Goal: Task Accomplishment & Management: Complete application form

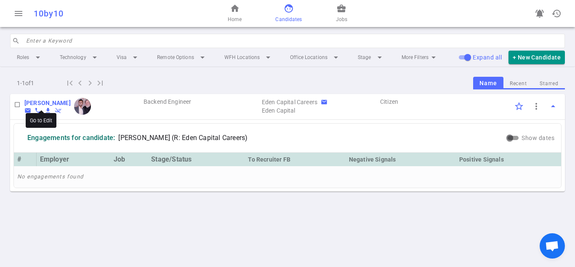
drag, startPoint x: 23, startPoint y: 101, endPoint x: 57, endPoint y: 101, distance: 34.5
click at [57, 101] on div "[PERSON_NAME] email phone file_download remove_done Backend Engineer Eden Capit…" at bounding box center [287, 107] width 555 height 26
click at [340, 16] on span "Jobs" at bounding box center [341, 19] width 11 height 8
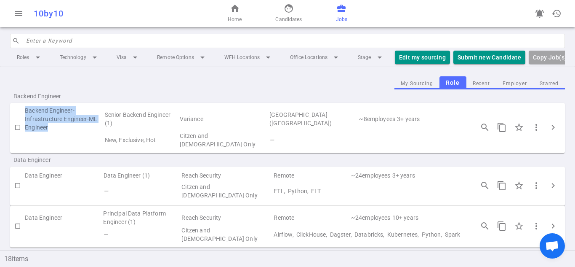
drag, startPoint x: 49, startPoint y: 134, endPoint x: 26, endPoint y: 115, distance: 29.7
click at [26, 115] on td "Backend Engineer-Infrastructure Engineer-ML Engineer" at bounding box center [64, 118] width 79 height 25
copy td "Backend Engineer-Infrastructure Engineer-ML Engineer"
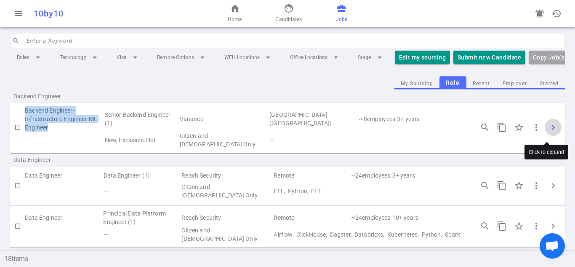
click at [551, 129] on span "chevron_right" at bounding box center [553, 127] width 10 height 10
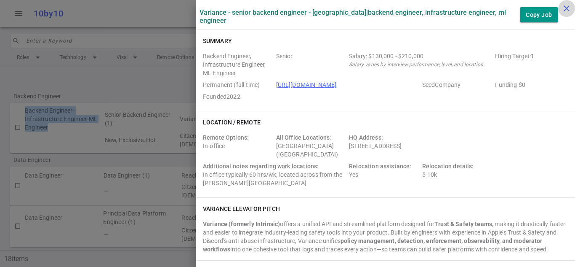
click at [564, 10] on icon "close" at bounding box center [567, 8] width 10 height 10
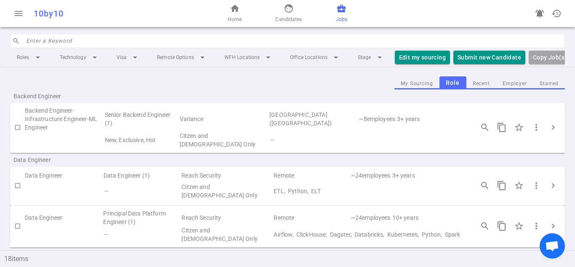
click at [423, 142] on td "—" at bounding box center [368, 139] width 198 height 17
click at [532, 132] on span "more_vert" at bounding box center [537, 127] width 10 height 10
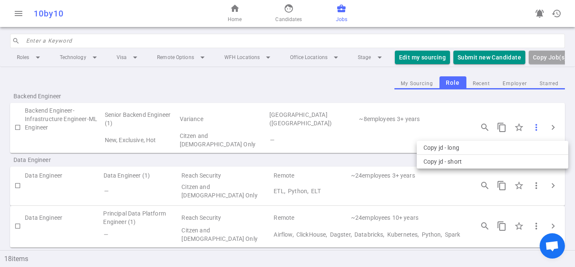
click at [529, 133] on div at bounding box center [287, 133] width 575 height 267
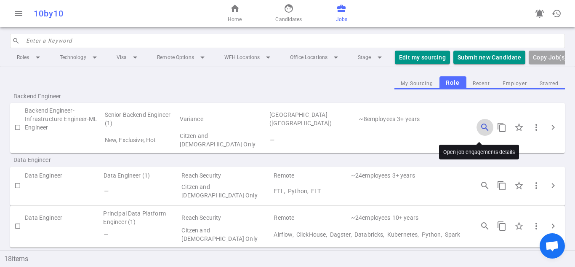
click at [480, 131] on span "search_insights" at bounding box center [485, 127] width 10 height 10
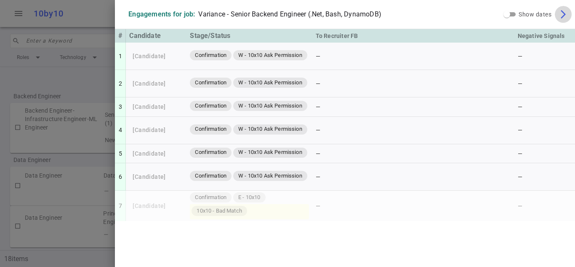
click at [564, 16] on span "arrow_forward_ios" at bounding box center [564, 14] width 10 height 10
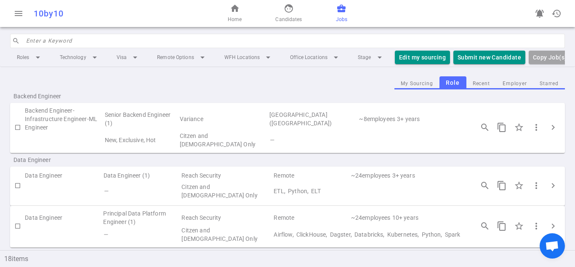
click at [16, 132] on input "checkbox" at bounding box center [18, 127] width 14 height 14
checkbox input "true"
click at [476, 55] on button "Submit Candidate to ( 1 ) Jobs" at bounding box center [501, 58] width 94 height 14
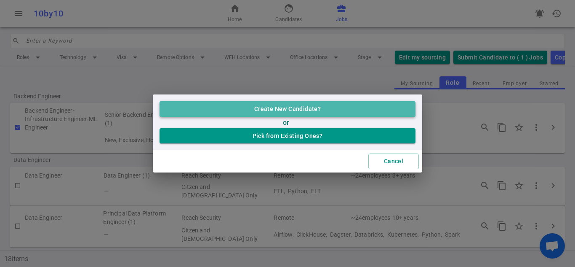
click at [370, 108] on button "Create New Candidate?" at bounding box center [288, 109] width 256 height 16
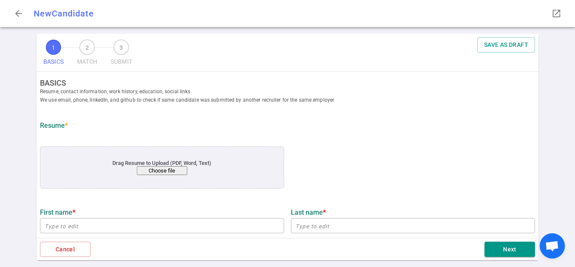
click at [329, 143] on div at bounding box center [413, 167] width 251 height 57
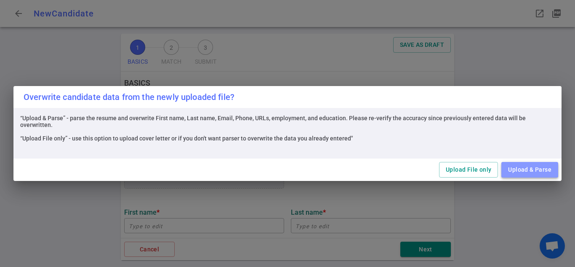
click at [543, 174] on button "Upload & Parse" at bounding box center [530, 170] width 57 height 16
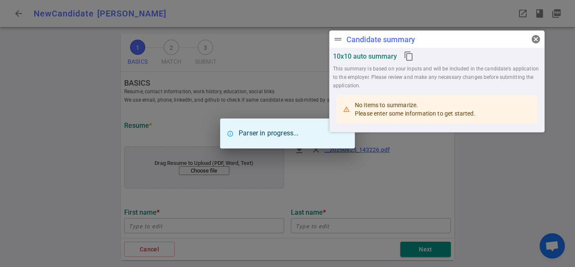
type input "Jiawei"
type input "[PERSON_NAME]"
type input "[EMAIL_ADDRESS][DOMAIN_NAME]"
type input "[PHONE_NUMBER]"
type input "[GEOGRAPHIC_DATA]"
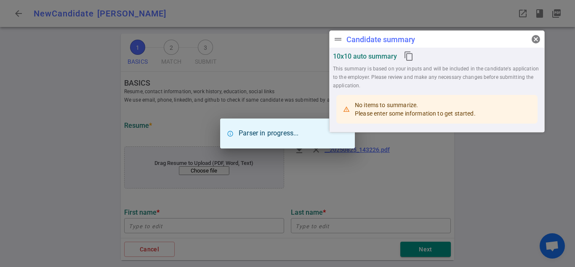
type input "Science MS"
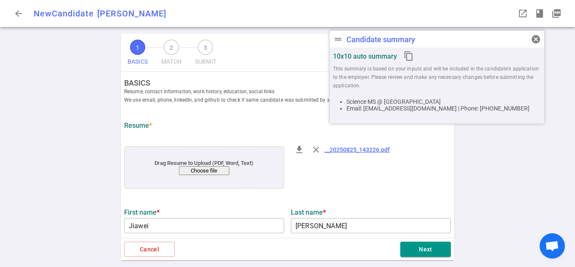
click at [262, 91] on span "Resume, contact information, work history, education, social links We use email…" at bounding box center [291, 95] width 334 height 17
click at [418, 191] on div "file_download close __20250825_143226.pdf" at bounding box center [371, 167] width 167 height 57
click at [338, 40] on span "drag_handle" at bounding box center [338, 39] width 10 height 10
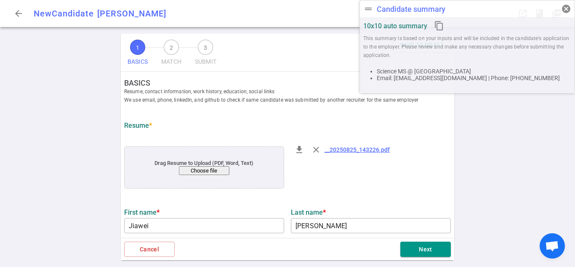
drag, startPoint x: 337, startPoint y: 37, endPoint x: 442, endPoint y: -36, distance: 127.7
click at [442, 0] on html "arrow_back New Candidate [PERSON_NAME] drag_handle Candidate summary cancel 10x…" at bounding box center [287, 133] width 575 height 267
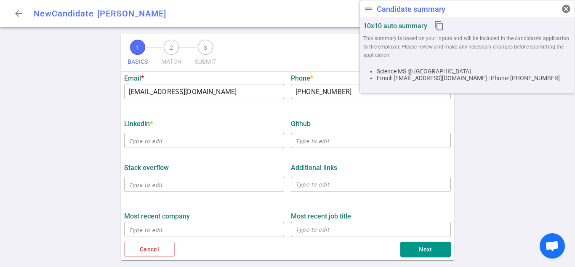
scroll to position [219, 0]
click at [233, 150] on div "​" at bounding box center [204, 140] width 160 height 19
click at [227, 144] on input "text" at bounding box center [204, 140] width 160 height 13
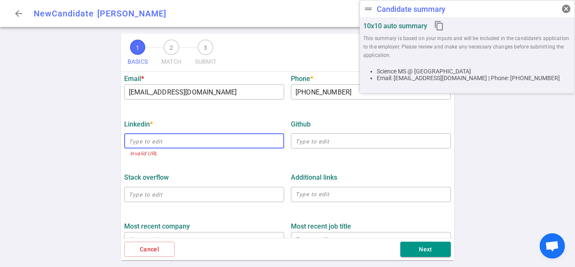
paste input "[URL][DOMAIN_NAME]"
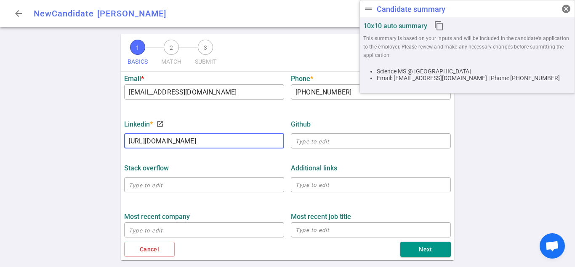
click at [196, 158] on div "Stack Overflow ​ Additional links x ​" at bounding box center [288, 175] width 334 height 44
type input "[URL][DOMAIN_NAME]"
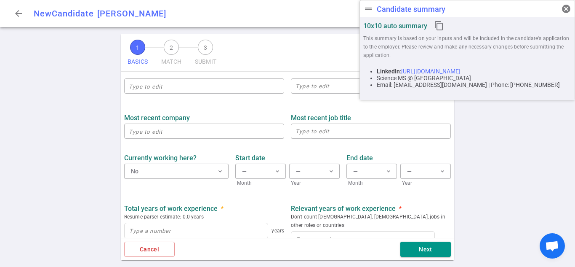
scroll to position [318, 0]
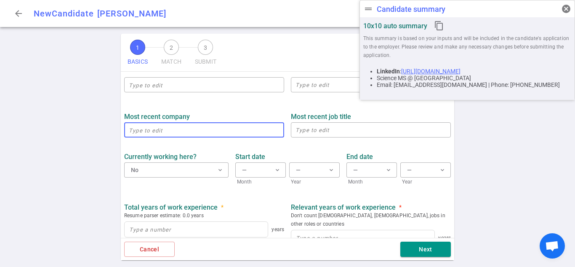
click at [233, 132] on input "text" at bounding box center [204, 129] width 160 height 13
paste input "Pinterest"
type input "Pinterest"
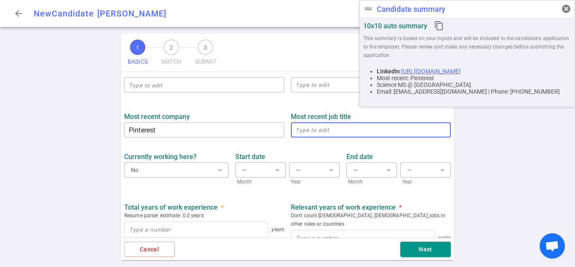
click at [353, 129] on textarea at bounding box center [371, 130] width 151 height 10
paste textarea "Senior Software Engineer"
type textarea "Senior Software Engineer"
click at [350, 149] on div "End date — expand_more Month — expand_more Year" at bounding box center [398, 166] width 111 height 38
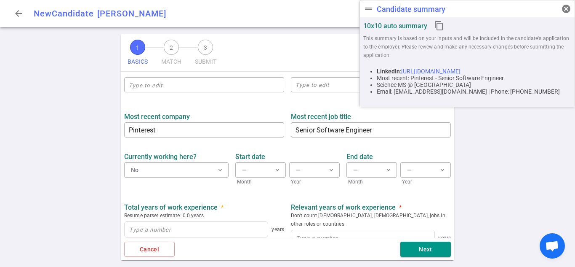
click at [228, 150] on div "Currently working here? No expand_more" at bounding box center [176, 166] width 111 height 38
click at [220, 165] on button "No expand_more" at bounding box center [176, 169] width 104 height 15
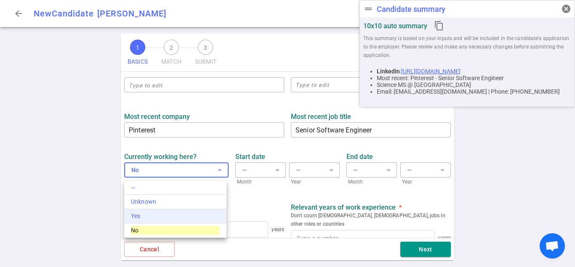
click at [196, 214] on div "Yes" at bounding box center [175, 215] width 89 height 9
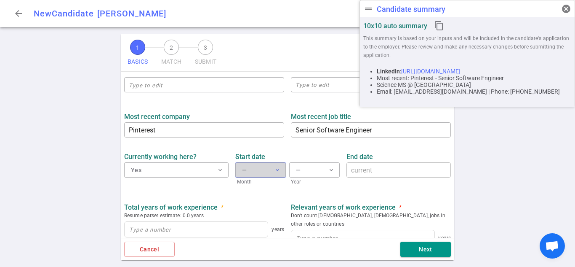
click at [274, 169] on span "expand_more" at bounding box center [277, 169] width 7 height 7
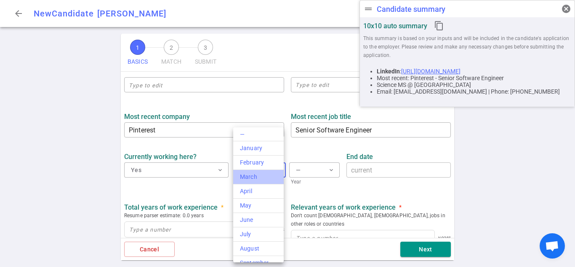
click at [260, 177] on div "March" at bounding box center [258, 176] width 37 height 9
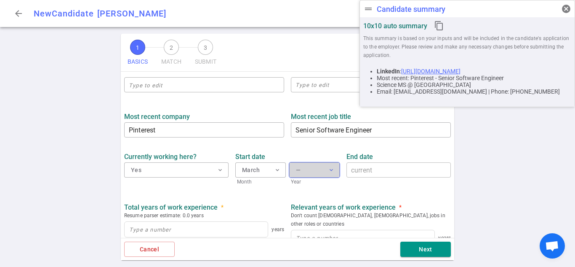
click at [313, 172] on button "— expand_more" at bounding box center [314, 169] width 51 height 15
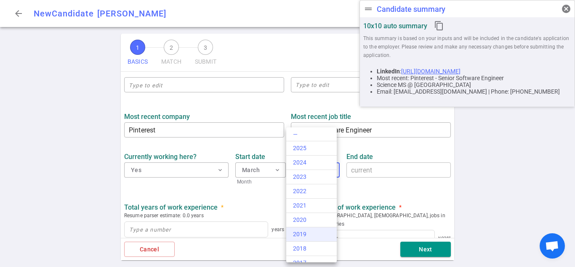
click at [302, 233] on div "2019" at bounding box center [311, 234] width 37 height 9
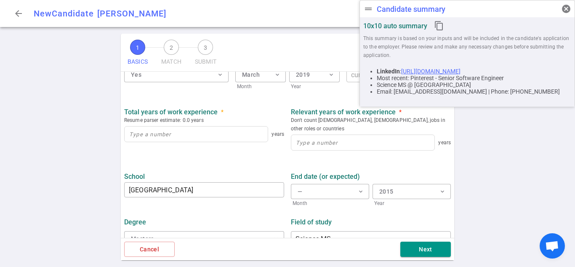
scroll to position [420, 0]
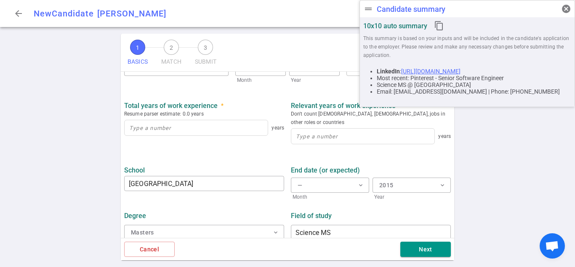
click at [196, 120] on div "years" at bounding box center [204, 127] width 160 height 19
click at [196, 126] on input at bounding box center [196, 127] width 143 height 15
click at [330, 131] on input at bounding box center [363, 135] width 143 height 15
click at [341, 102] on strong "Relevant years of work experience" at bounding box center [343, 106] width 105 height 8
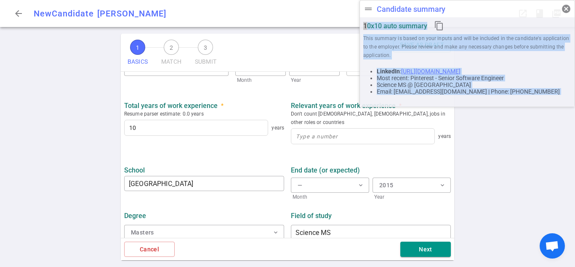
drag, startPoint x: 452, startPoint y: 12, endPoint x: 456, endPoint y: -11, distance: 22.8
click at [456, 0] on html "arrow_back New Candidate [PERSON_NAME] drag_handle Candidate summary cancel 10x…" at bounding box center [287, 133] width 575 height 267
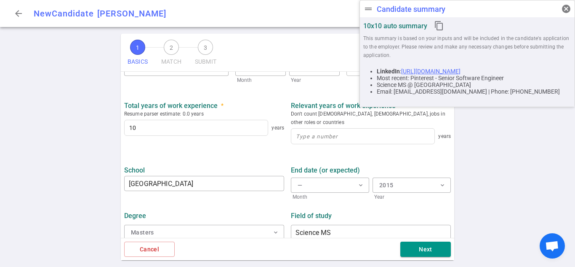
click at [213, 139] on div "Total years of work experience * Resume parser estimate: 0.0 years 10 years" at bounding box center [204, 124] width 167 height 46
click at [208, 132] on input "10" at bounding box center [196, 127] width 143 height 15
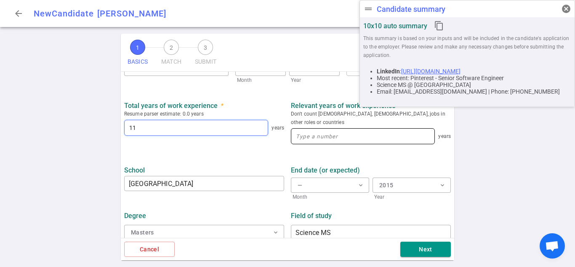
type input "11"
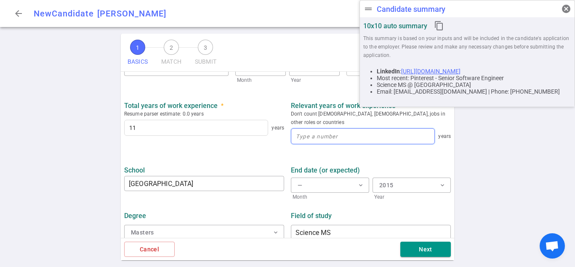
click at [360, 128] on input at bounding box center [363, 135] width 143 height 15
type input "10"
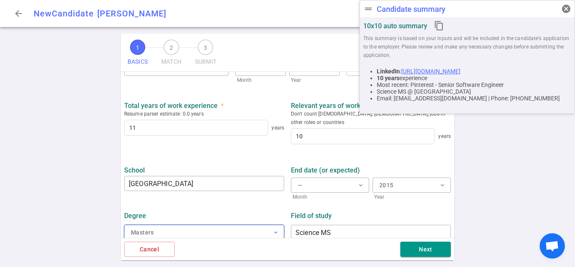
click at [270, 225] on button "Masters expand_more" at bounding box center [204, 232] width 160 height 15
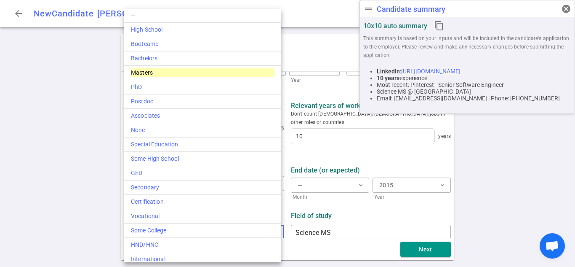
click at [341, 200] on div at bounding box center [287, 133] width 575 height 267
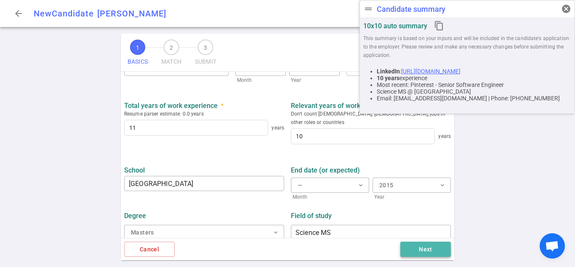
click at [415, 256] on button "Next" at bounding box center [426, 249] width 51 height 16
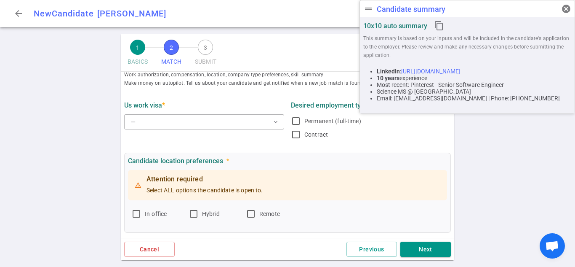
scroll to position [0, 0]
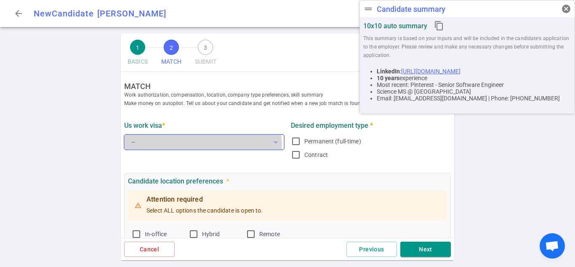
click at [194, 147] on button "— expand_more" at bounding box center [204, 141] width 160 height 15
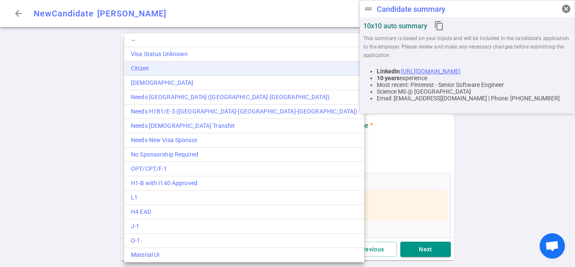
click at [188, 66] on div "Citizen" at bounding box center [244, 68] width 227 height 9
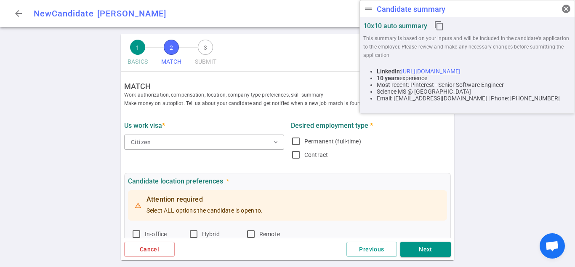
click at [94, 163] on div "1 BASICS 2 MATCH 3 SUBMIT SAVE AS DRAFT MATCH Work authorization, compensation,…" at bounding box center [287, 150] width 575 height 233
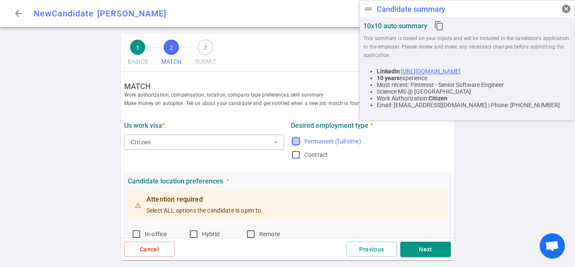
drag, startPoint x: 297, startPoint y: 139, endPoint x: 298, endPoint y: 146, distance: 6.4
click at [297, 139] on input "Permanent (full-time)" at bounding box center [296, 141] width 10 height 10
checkbox input "true"
click at [296, 154] on input "Contract" at bounding box center [296, 155] width 10 height 10
checkbox input "true"
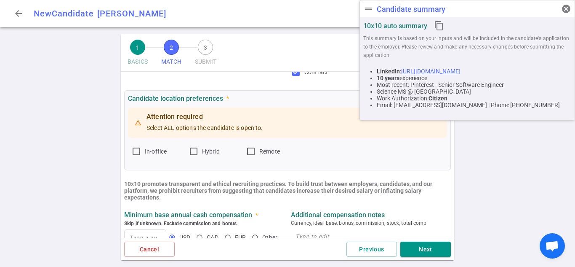
scroll to position [91, 0]
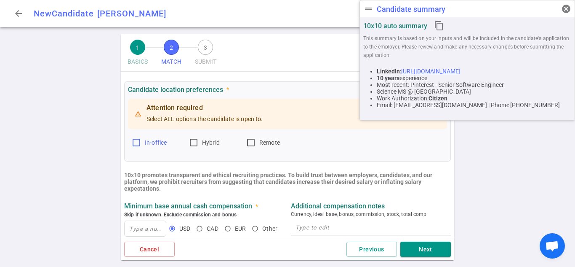
click at [135, 143] on input "In-office" at bounding box center [136, 142] width 10 height 10
checkbox input "true"
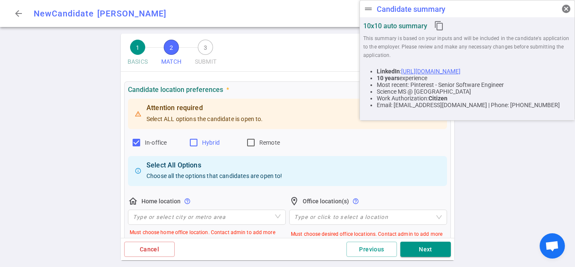
click at [195, 144] on input "Hybrid" at bounding box center [194, 142] width 10 height 10
checkbox input "true"
click at [254, 143] on input "Remote" at bounding box center [251, 142] width 10 height 10
checkbox input "true"
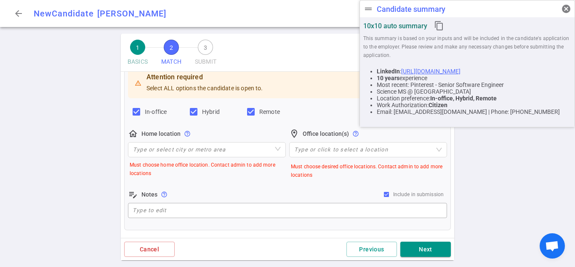
scroll to position [126, 0]
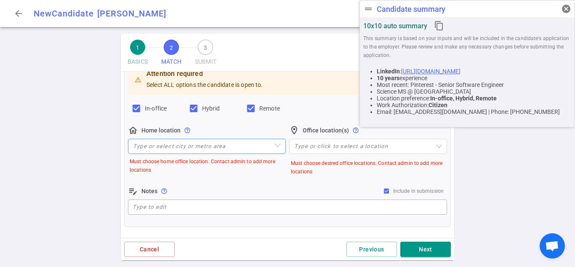
click at [167, 151] on input "search" at bounding box center [207, 146] width 148 height 14
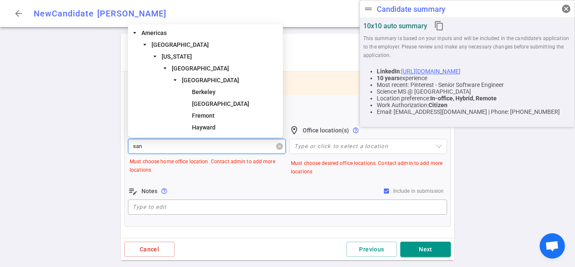
type input "san f"
click at [201, 67] on span "[GEOGRAPHIC_DATA]" at bounding box center [200, 68] width 57 height 7
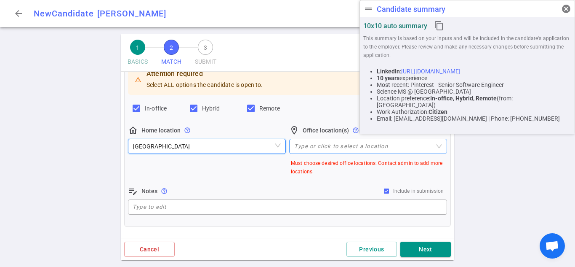
click at [320, 146] on div at bounding box center [364, 146] width 146 height 6
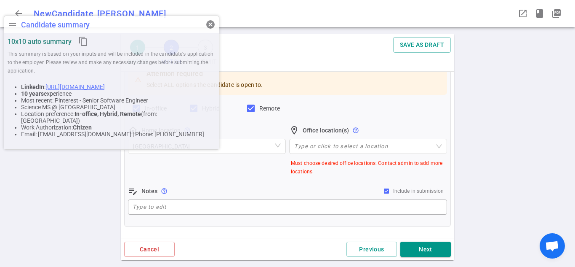
drag, startPoint x: 527, startPoint y: 8, endPoint x: 90, endPoint y: 31, distance: 437.9
click at [90, 31] on div "drag_handle Candidate summary cancel" at bounding box center [111, 24] width 215 height 17
click at [400, 151] on div "Type or click to select a location" at bounding box center [368, 146] width 158 height 15
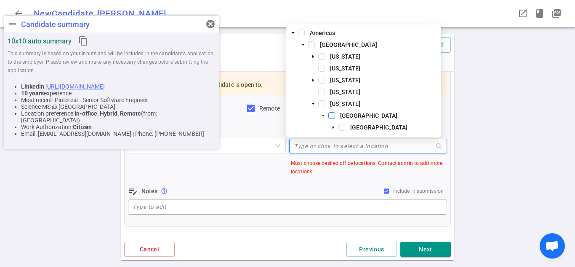
click at [333, 116] on span at bounding box center [332, 115] width 7 height 7
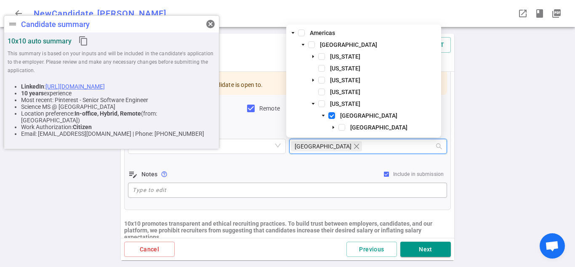
click at [483, 130] on div "1 BASICS 2 MATCH 3 SUBMIT SAVE AS DRAFT MATCH Work authorization, compensation,…" at bounding box center [287, 150] width 575 height 233
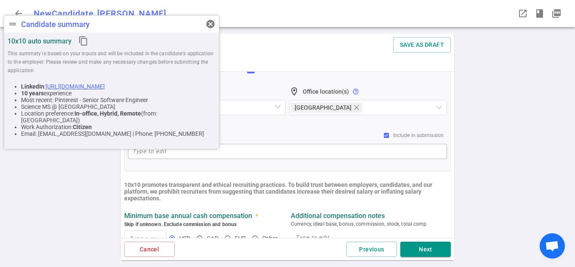
scroll to position [154, 0]
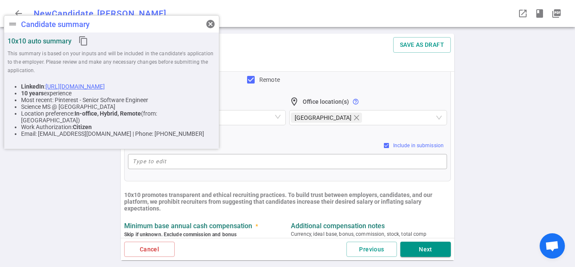
click at [414, 147] on span "Include in submission" at bounding box center [418, 145] width 51 height 6
click at [390, 147] on input "Include in submission" at bounding box center [386, 145] width 7 height 7
checkbox input "false"
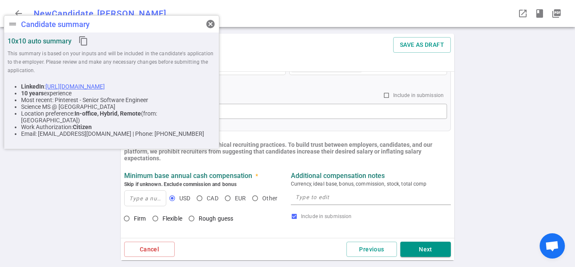
scroll to position [219, 0]
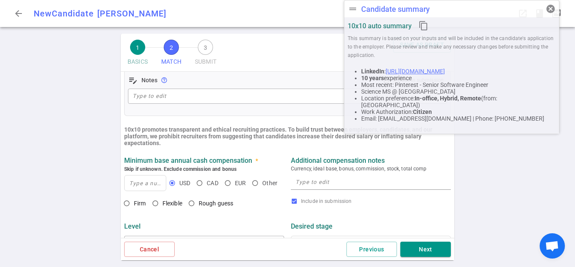
drag, startPoint x: 154, startPoint y: 25, endPoint x: 569, endPoint y: 3, distance: 415.5
click at [569, 3] on div "arrow_back New Candidate [PERSON_NAME] drag_handle Candidate summary cancel 10x…" at bounding box center [287, 13] width 575 height 27
click at [59, 157] on div "1 BASICS 2 MATCH 3 SUBMIT SAVE AS DRAFT MATCH Work authorization, compensation,…" at bounding box center [287, 150] width 575 height 233
click at [154, 186] on input at bounding box center [145, 182] width 41 height 15
type input "160,000"
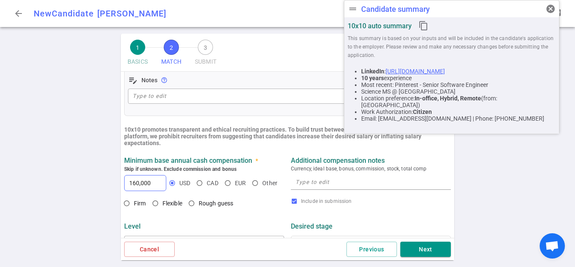
click at [182, 164] on strong "Minimum base annual cash compensation" at bounding box center [188, 160] width 128 height 8
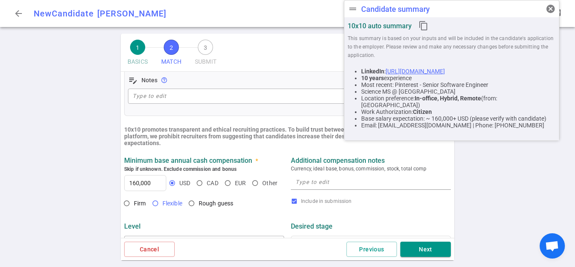
click at [171, 203] on span "Flexible" at bounding box center [173, 203] width 20 height 7
click at [163, 203] on input "Flexible" at bounding box center [155, 203] width 14 height 14
radio input "true"
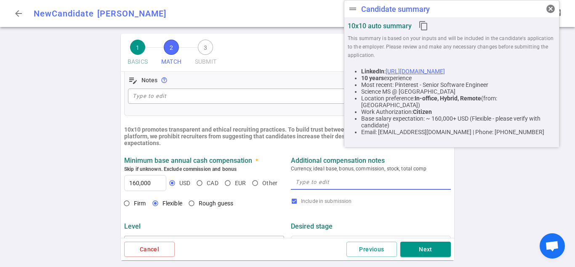
click at [347, 185] on textarea at bounding box center [371, 182] width 151 height 10
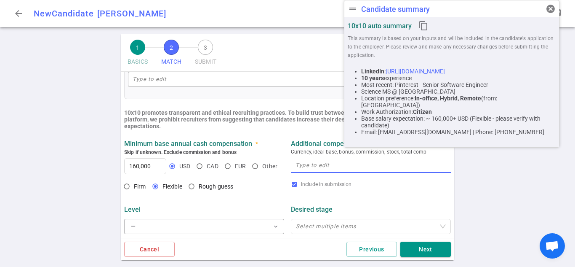
scroll to position [239, 0]
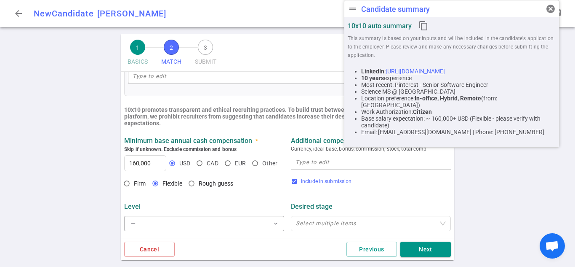
click at [318, 184] on span "Include in submission" at bounding box center [326, 181] width 51 height 6
click at [298, 184] on input "Include in submission" at bounding box center [294, 181] width 7 height 7
checkbox input "false"
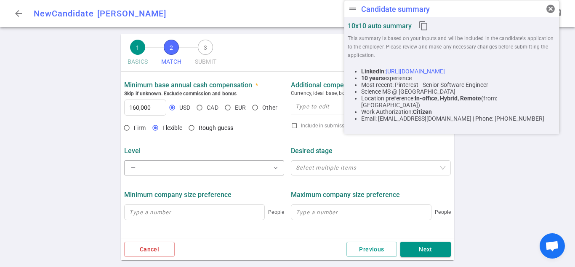
scroll to position [297, 0]
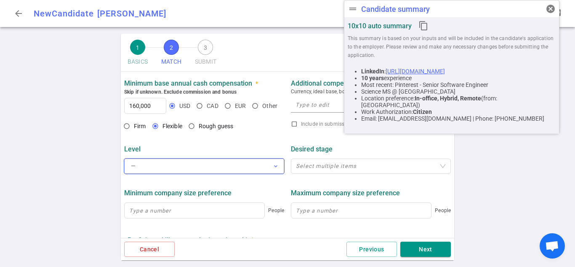
click at [273, 168] on span "expand_more" at bounding box center [276, 166] width 7 height 7
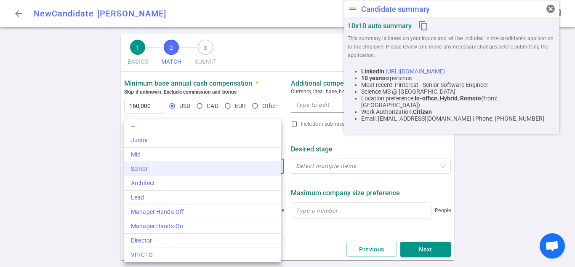
click at [250, 168] on div "Senior" at bounding box center [203, 168] width 144 height 9
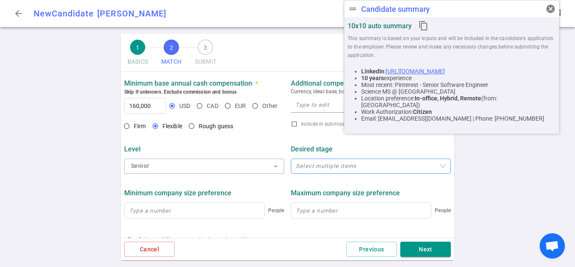
click at [345, 169] on div at bounding box center [367, 166] width 148 height 6
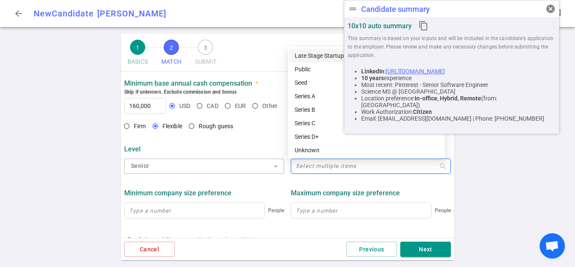
click at [345, 169] on div at bounding box center [367, 166] width 148 height 6
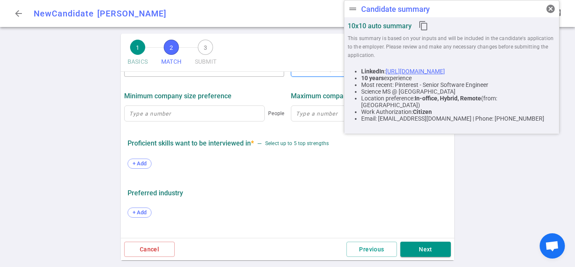
scroll to position [401, 0]
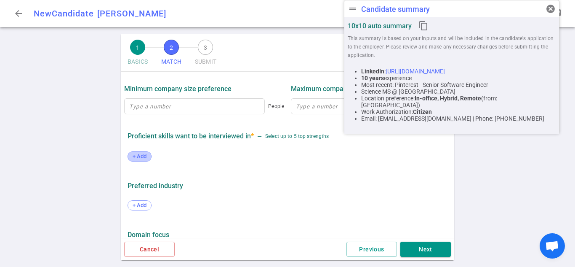
click at [138, 158] on span "+ Add" at bounding box center [140, 156] width 20 height 6
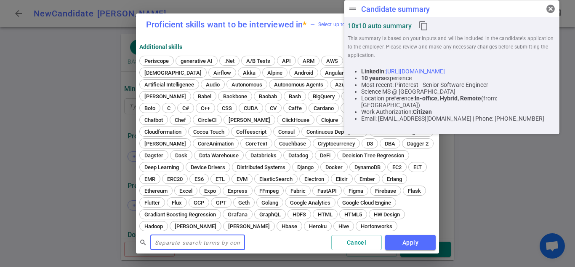
click at [233, 243] on input "text" at bounding box center [197, 241] width 95 height 13
paste input "React"
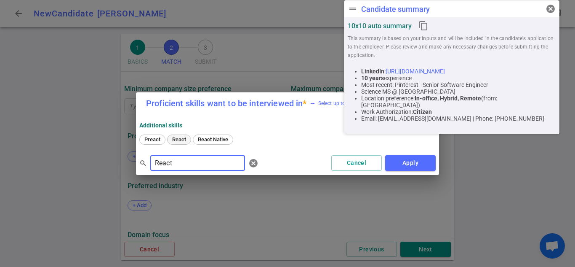
click at [175, 141] on span "React" at bounding box center [179, 139] width 20 height 6
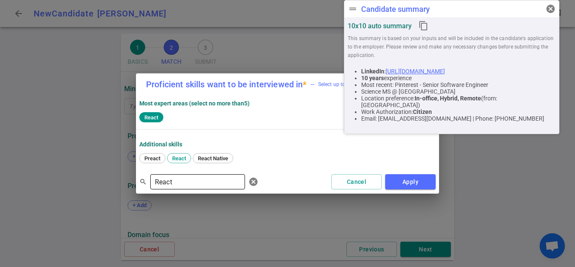
click at [216, 178] on input "React" at bounding box center [197, 181] width 95 height 13
paste input "Java"
click at [152, 159] on span "Java" at bounding box center [150, 158] width 17 height 6
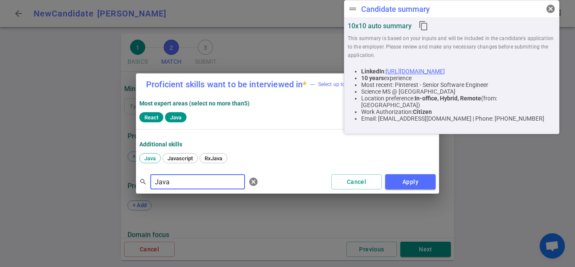
click at [205, 183] on input "Java" at bounding box center [197, 181] width 95 height 13
paste input "GraphQL"
click at [163, 155] on span "GraphQL" at bounding box center [155, 158] width 27 height 6
click at [201, 175] on input "GraphQL" at bounding box center [197, 181] width 95 height 13
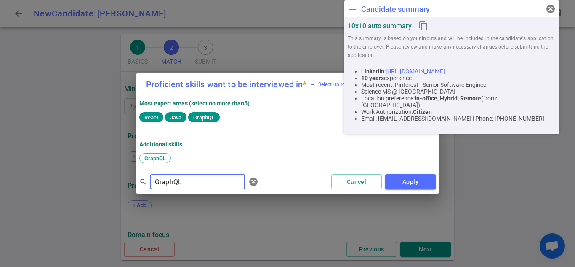
click at [201, 175] on input "GraphQL" at bounding box center [197, 181] width 95 height 13
paste input "gRPC"
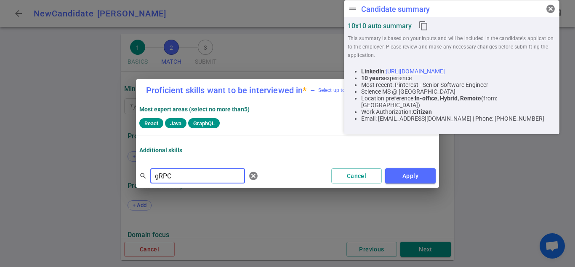
click at [193, 174] on input "gRPC" at bounding box center [197, 175] width 95 height 13
paste input "Redis"
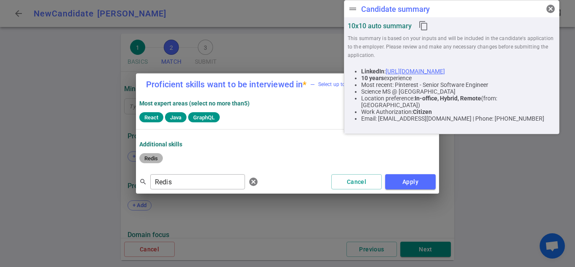
click at [151, 157] on span "Redis" at bounding box center [151, 158] width 19 height 6
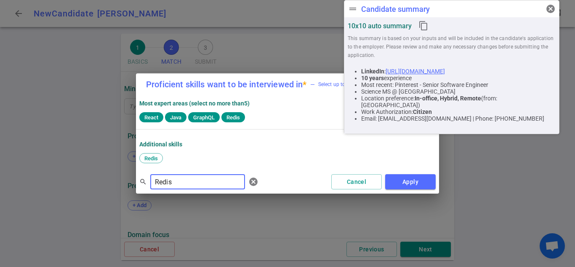
click at [210, 186] on input "Redis" at bounding box center [197, 181] width 95 height 13
paste input "TensorFlow"
type input "TensorFlow"
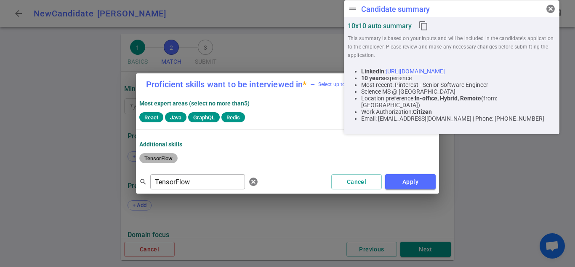
click at [172, 158] on span "TensorFlow" at bounding box center [159, 158] width 34 height 6
click at [306, 109] on div "Most expert areas (select no more than 5 )" at bounding box center [287, 102] width 297 height 15
click at [402, 180] on button "Apply" at bounding box center [410, 182] width 51 height 16
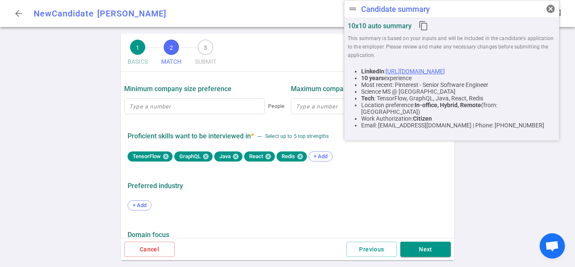
click at [270, 243] on div "Previous Next" at bounding box center [313, 249] width 276 height 16
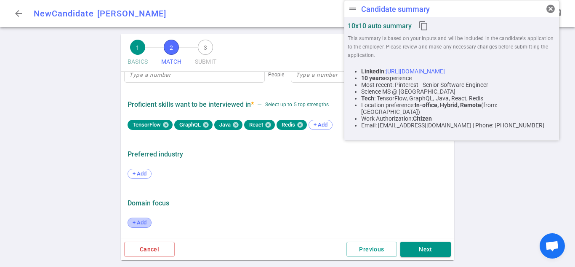
click at [134, 223] on span "+ Add" at bounding box center [140, 222] width 20 height 6
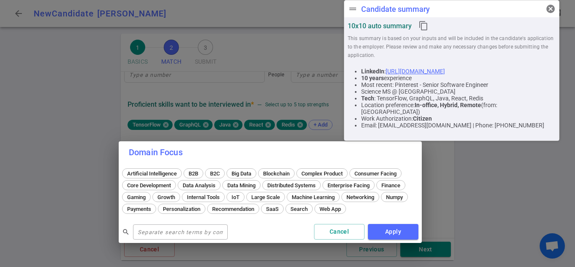
drag, startPoint x: 285, startPoint y: 88, endPoint x: 268, endPoint y: 146, distance: 61.0
click at [268, 146] on h2 "Domain Focus" at bounding box center [270, 152] width 303 height 22
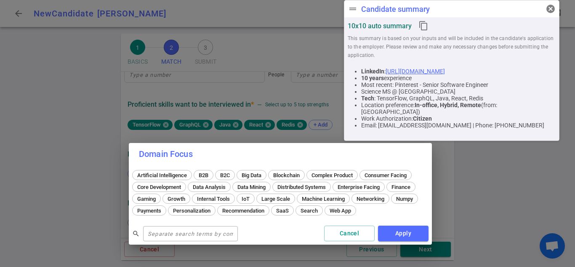
drag, startPoint x: 271, startPoint y: 150, endPoint x: 286, endPoint y: 153, distance: 15.8
click at [286, 153] on h2 "Domain Focus" at bounding box center [280, 154] width 303 height 22
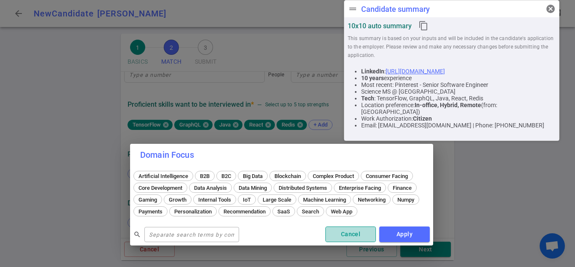
click at [332, 230] on button "Cancel" at bounding box center [351, 234] width 51 height 16
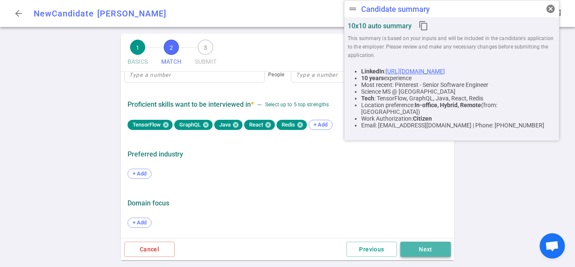
click at [420, 247] on button "Next" at bounding box center [426, 249] width 51 height 16
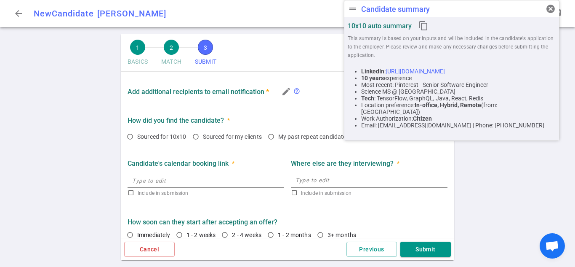
scroll to position [0, 0]
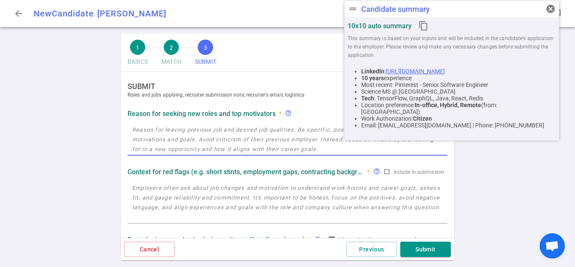
click at [278, 142] on textarea at bounding box center [287, 139] width 311 height 29
click at [144, 137] on textarea at bounding box center [287, 139] width 311 height 29
paste textarea "Passionate about mentoring, system optimization, and building resilient, scalab…"
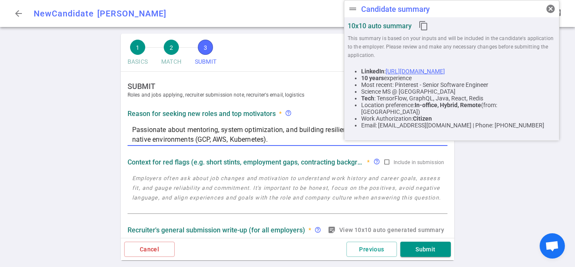
click at [135, 131] on textarea "Passionate about mentoring, system optimization, and building resilient, scalab…" at bounding box center [287, 134] width 311 height 19
type textarea "He is passionate about mentoring, system optimization, and building resilient, …"
click at [159, 193] on textarea at bounding box center [287, 192] width 311 height 39
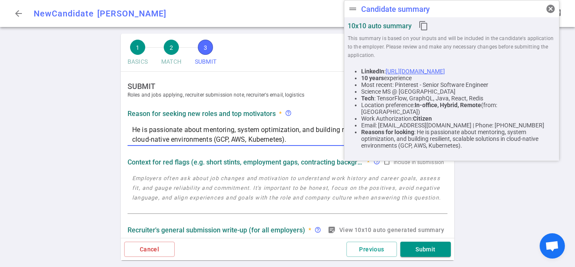
click at [316, 133] on textarea "He is passionate about mentoring, system optimization, and building resilient, …" at bounding box center [287, 134] width 311 height 19
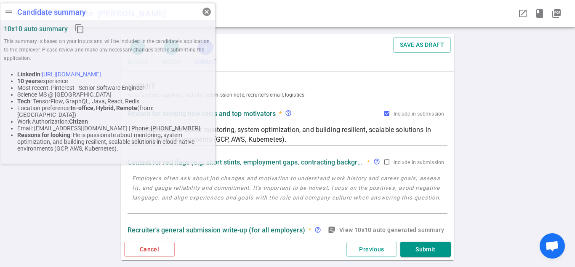
drag, startPoint x: 461, startPoint y: 8, endPoint x: 82, endPoint y: 11, distance: 378.7
click at [82, 11] on div "drag_handle Candidate summary cancel" at bounding box center [107, 11] width 215 height 17
click at [384, 112] on input "Include in submission" at bounding box center [387, 113] width 7 height 7
checkbox input "false"
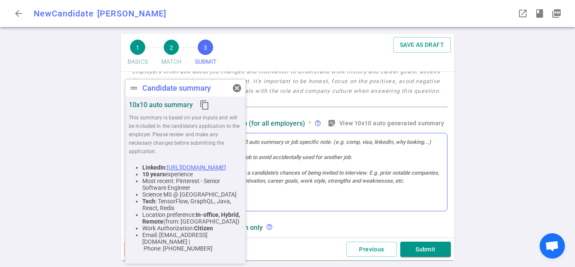
click at [368, 175] on div at bounding box center [287, 172] width 319 height 78
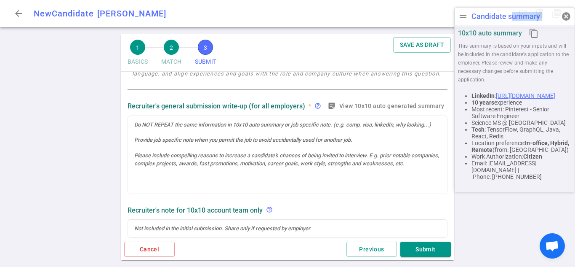
drag, startPoint x: 184, startPoint y: 86, endPoint x: 551, endPoint y: 14, distance: 374.3
click at [551, 14] on div "drag_handle Candidate summary cancel" at bounding box center [515, 16] width 120 height 17
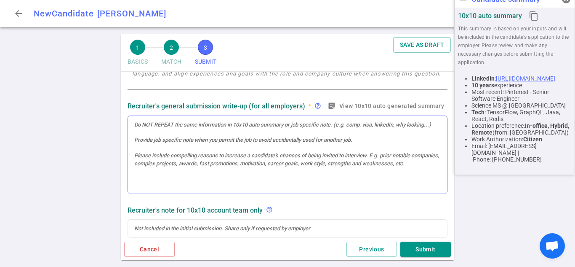
click at [307, 166] on div at bounding box center [287, 155] width 319 height 78
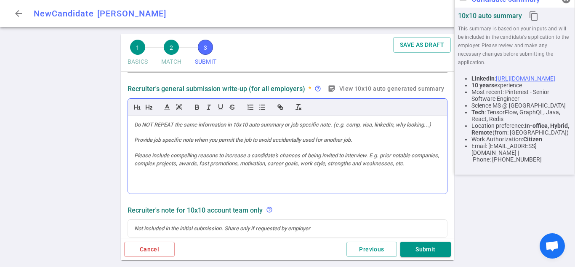
drag, startPoint x: 236, startPoint y: 182, endPoint x: 148, endPoint y: 144, distance: 96.2
click at [148, 144] on div at bounding box center [287, 155] width 319 height 78
click at [215, 135] on div at bounding box center [287, 155] width 319 height 78
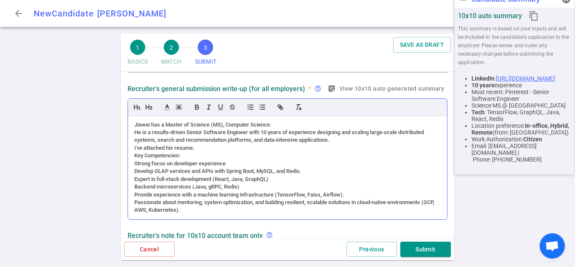
scroll to position [0, 0]
click at [308, 146] on div "I've attached his resume." at bounding box center [287, 148] width 307 height 8
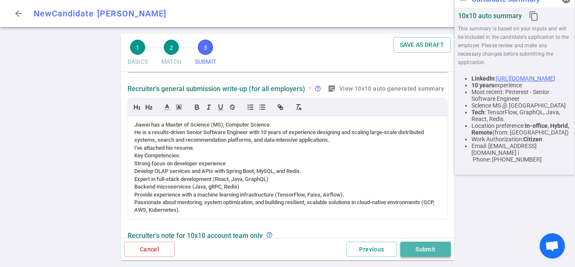
click at [419, 249] on button "Submit" at bounding box center [426, 249] width 51 height 16
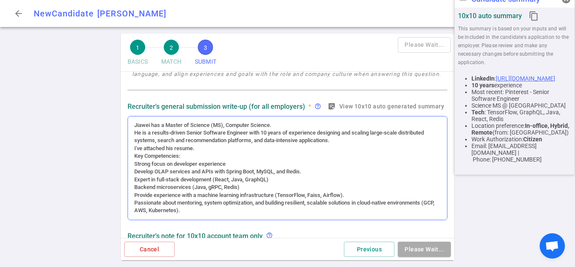
scroll to position [141, 0]
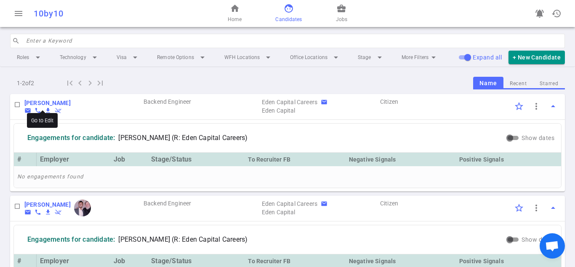
click at [54, 101] on b "[PERSON_NAME]" at bounding box center [47, 102] width 46 height 7
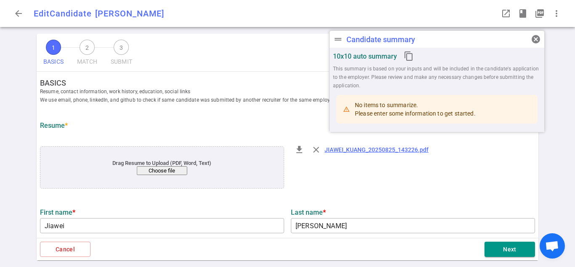
type input "Jiawei"
type input "[PERSON_NAME]"
type input "[EMAIL_ADDRESS][DOMAIN_NAME]"
type input "[PHONE_NUMBER]"
type input "[URL][DOMAIN_NAME]"
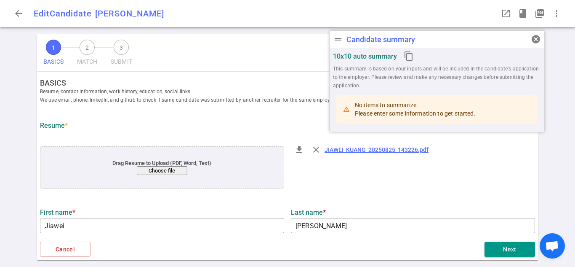
type input "Pinterest"
type textarea "Senior Software Engineer"
type input "11"
type input "10"
type input "[GEOGRAPHIC_DATA]"
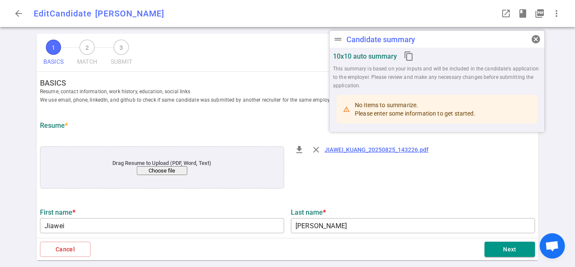
type input "Science MS"
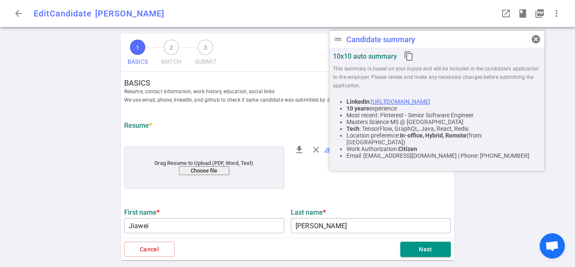
click at [452, 167] on div "LinkedIn : [URL][DOMAIN_NAME] 10 years experience Most recent: Pinterest - Seni…" at bounding box center [437, 129] width 208 height 78
click at [537, 40] on span "cancel" at bounding box center [536, 39] width 10 height 10
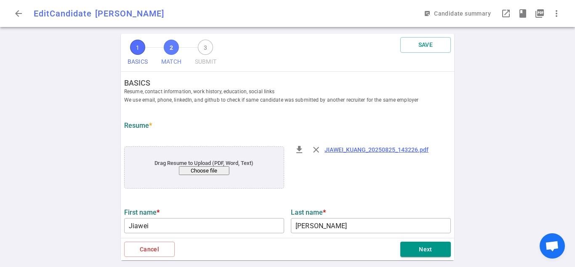
click at [177, 45] on span "2" at bounding box center [171, 47] width 15 height 15
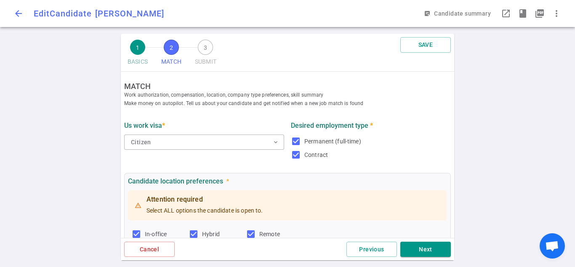
click at [18, 18] on span "arrow_back" at bounding box center [18, 13] width 10 height 10
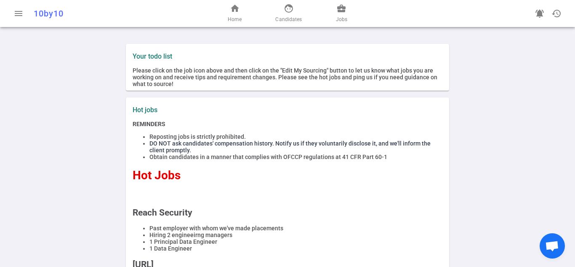
drag, startPoint x: 291, startPoint y: 9, endPoint x: 335, endPoint y: 14, distance: 44.9
click at [291, 9] on span "face" at bounding box center [289, 8] width 10 height 10
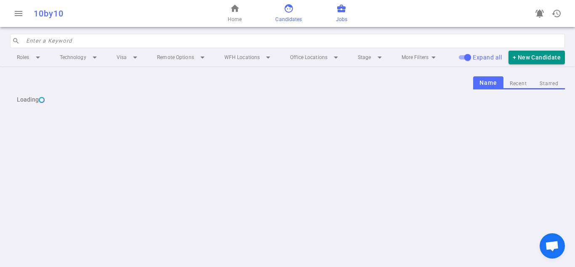
click at [337, 15] on span "Jobs" at bounding box center [341, 19] width 11 height 8
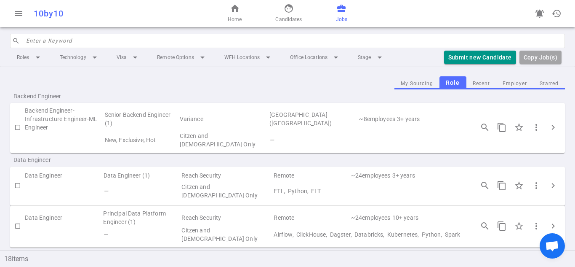
click at [408, 89] on button "My Sourcing" at bounding box center [417, 83] width 45 height 11
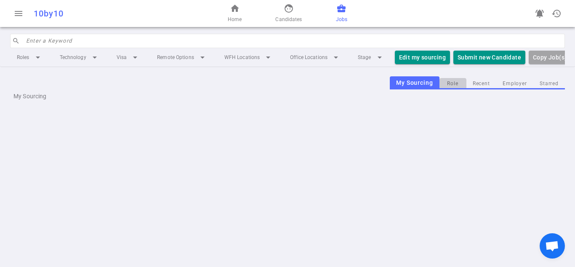
click at [449, 89] on button "Role" at bounding box center [453, 83] width 27 height 11
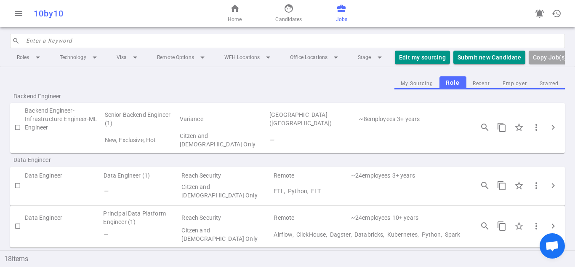
click at [46, 117] on td "Backend Engineer-Infrastructure Engineer-ML Engineer" at bounding box center [64, 118] width 79 height 25
click at [18, 20] on button "menu" at bounding box center [18, 13] width 17 height 17
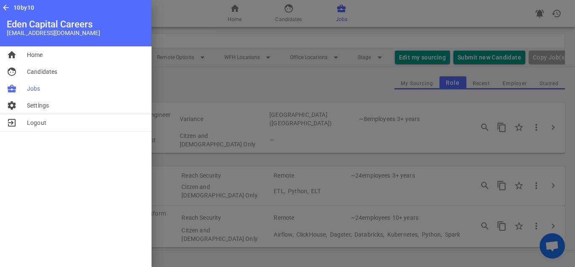
click at [292, 6] on div at bounding box center [287, 133] width 575 height 267
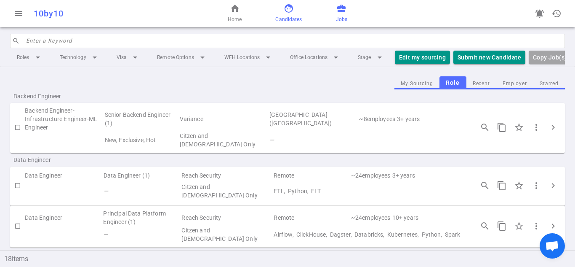
click at [292, 16] on span "Candidates" at bounding box center [289, 19] width 27 height 8
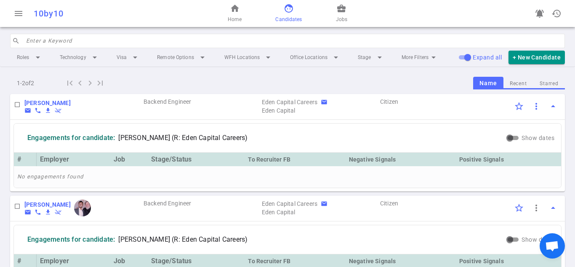
click at [536, 105] on button "more_vert" at bounding box center [536, 106] width 17 height 17
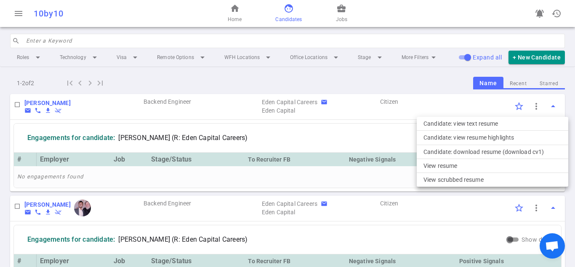
click at [364, 174] on div at bounding box center [287, 133] width 575 height 267
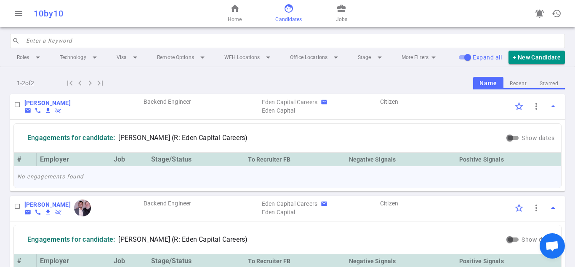
click at [265, 184] on td "No engagements found" at bounding box center [288, 176] width 548 height 21
click at [16, 205] on input "checkbox" at bounding box center [17, 206] width 14 height 14
checkbox input "true"
click at [18, 103] on input "checkbox" at bounding box center [17, 104] width 14 height 14
click at [16, 104] on input "checkbox" at bounding box center [17, 104] width 14 height 14
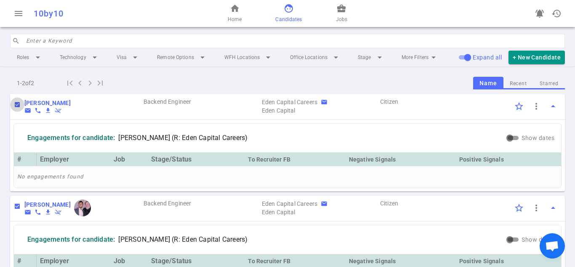
checkbox input "false"
click at [18, 208] on input "checkbox" at bounding box center [17, 206] width 14 height 14
checkbox input "false"
drag, startPoint x: 76, startPoint y: 99, endPoint x: 21, endPoint y: 104, distance: 55.0
click at [21, 104] on div "Jiawei Kuang email phone file_download remove_done JK Backend Engineer Eden Cap…" at bounding box center [287, 107] width 555 height 26
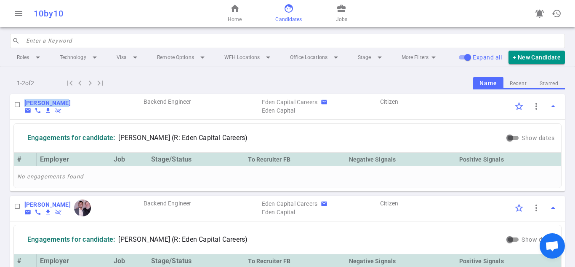
copy div "[PERSON_NAME]"
click at [169, 79] on div "1 - 2 of 2 first_page navigate_before navigate_next last_page Name Recent Starr…" at bounding box center [287, 82] width 555 height 13
click at [516, 64] on button "+ New Candidate" at bounding box center [537, 58] width 56 height 14
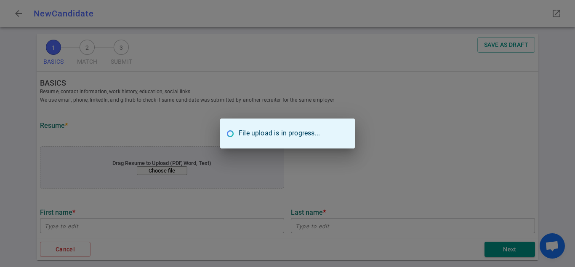
click at [228, 116] on div "File upload is in progress..." at bounding box center [287, 133] width 575 height 267
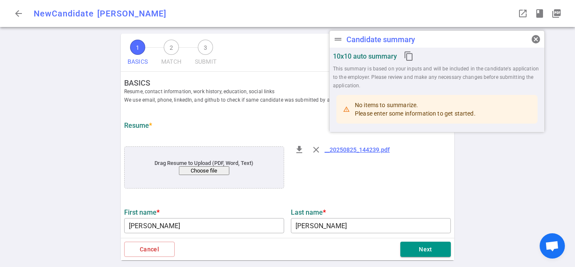
type input "Daniel"
type input "Lee"
type input "daniellee.srdev@gmail.com"
type input "+1 864-618-2378"
type textarea "Schema.org,Monday.com"
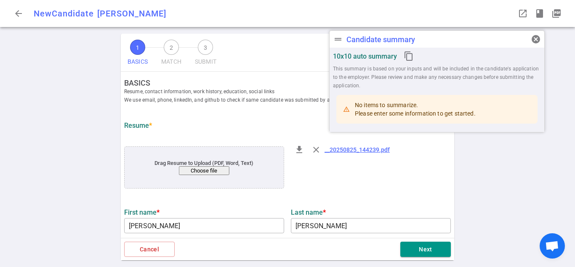
type input "Amazon Prime Video"
type textarea "Software Development Engineer III L6"
type input "11.2"
type input "Clemson University"
type input "Software Engineering and Systems"
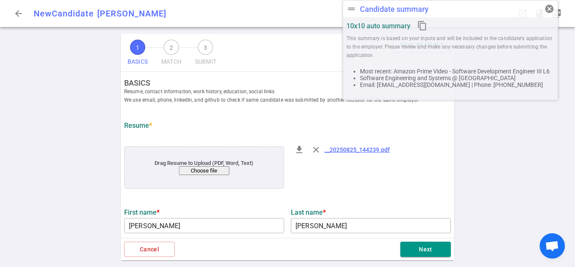
drag, startPoint x: 498, startPoint y: 36, endPoint x: 511, endPoint y: -9, distance: 47.0
click at [511, 0] on html "arrow_back New Candidate Daniel Lee DL drag_handle Candidate summary cancel 10x…" at bounding box center [287, 133] width 575 height 267
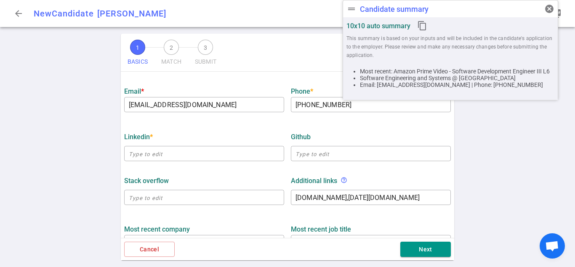
scroll to position [211, 0]
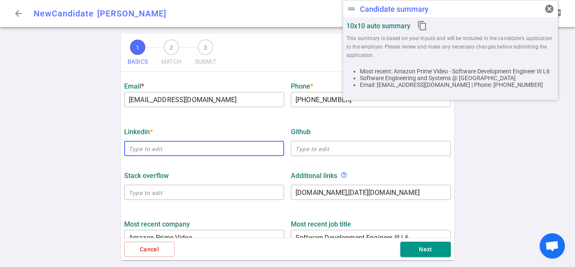
click at [254, 150] on input "text" at bounding box center [204, 148] width 160 height 13
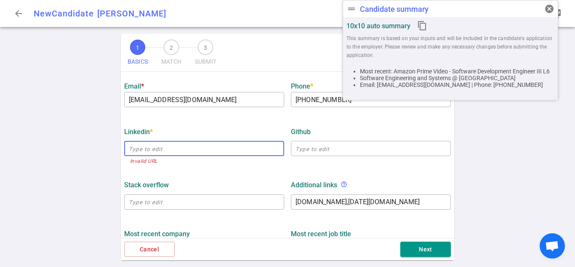
click at [57, 139] on div "1 BASICS 2 MATCH 3 SUBMIT SAVE AS DRAFT BASICS Resume, contact information, wor…" at bounding box center [287, 150] width 575 height 233
click at [150, 144] on input "text" at bounding box center [204, 148] width 160 height 13
click at [187, 134] on div "LinkedIn *" at bounding box center [204, 132] width 160 height 8
click at [212, 152] on input "text" at bounding box center [204, 148] width 160 height 13
click at [178, 149] on input "text" at bounding box center [204, 148] width 160 height 13
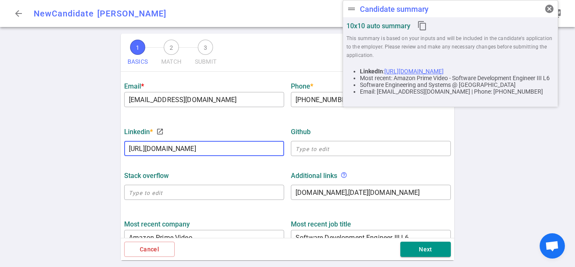
drag, startPoint x: 269, startPoint y: 154, endPoint x: 212, endPoint y: 150, distance: 56.5
click at [212, 150] on input "https://www.linkedin.com/in/zahra-ghasemi" at bounding box center [204, 148] width 160 height 13
type input "https://www.linkedin.com/"
click at [284, 135] on div "LinkedIn * launch https://www.linkedin.com/ ​" at bounding box center [204, 141] width 167 height 34
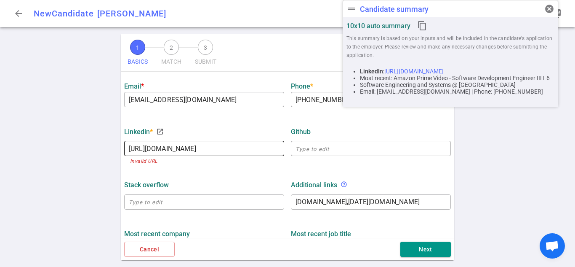
click at [253, 153] on input "https://www.linkedin.com/" at bounding box center [204, 148] width 160 height 13
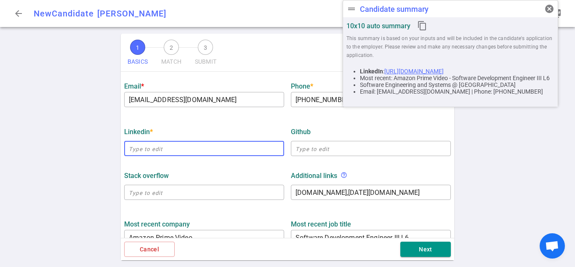
click at [170, 178] on div "Stack Overflow ​ Additional links help_outline Schema.org,Monday.com x ​" at bounding box center [288, 183] width 334 height 44
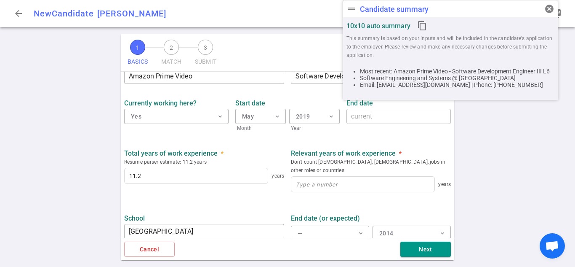
scroll to position [380, 0]
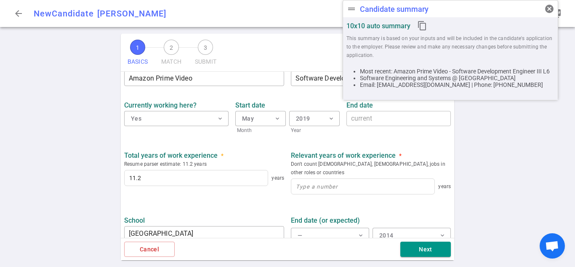
click at [342, 150] on div "Total years of work experience * Resume parser estimate: 11.2 years 11.2 years …" at bounding box center [288, 172] width 334 height 56
click at [243, 147] on div "Total years of work experience * Resume parser estimate: 11.2 years 11.2 years …" at bounding box center [288, 172] width 334 height 56
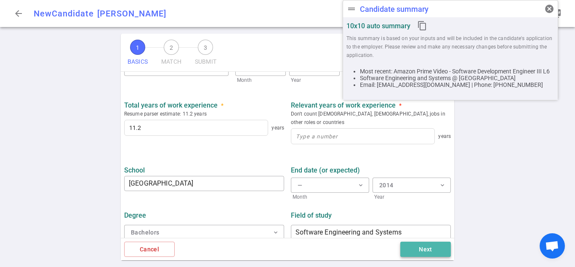
click at [426, 249] on button "Next" at bounding box center [426, 249] width 51 height 16
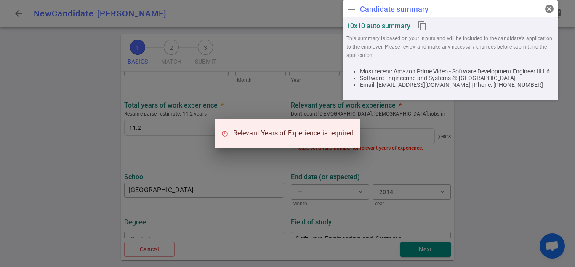
click at [489, 139] on div "Relevant Years of Experience is required" at bounding box center [287, 133] width 575 height 267
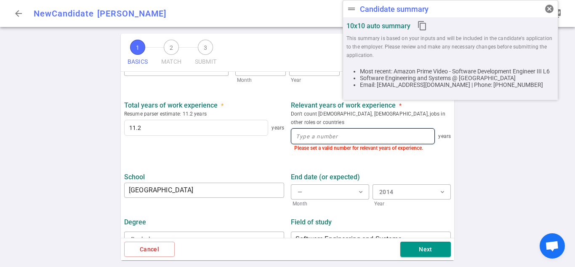
click at [390, 128] on input at bounding box center [363, 135] width 143 height 15
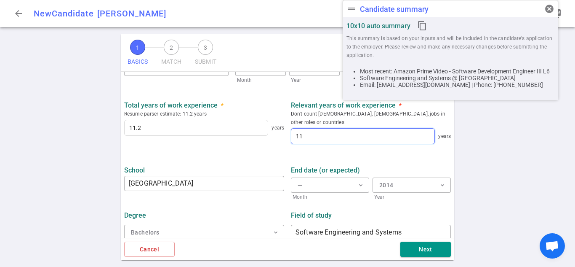
type input "11"
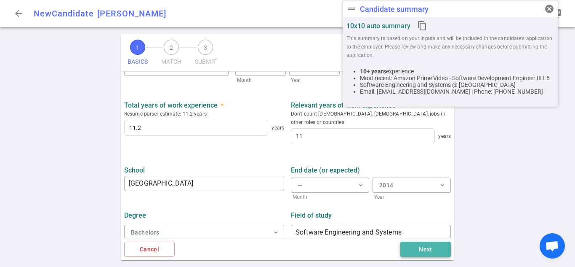
click at [420, 251] on button "Next" at bounding box center [426, 249] width 51 height 16
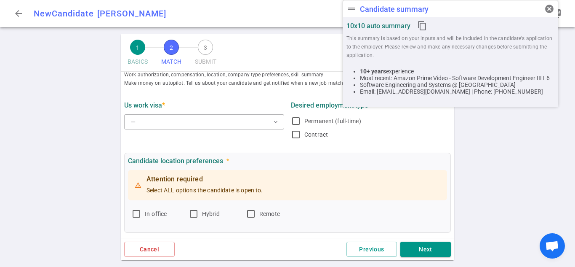
scroll to position [0, 0]
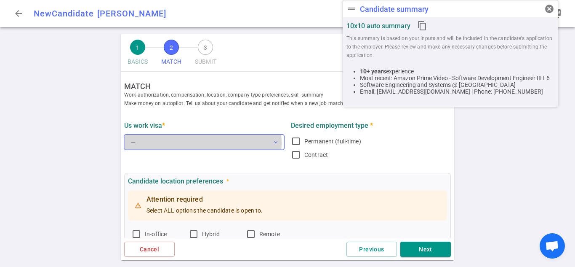
click at [202, 143] on button "— expand_more" at bounding box center [204, 141] width 160 height 15
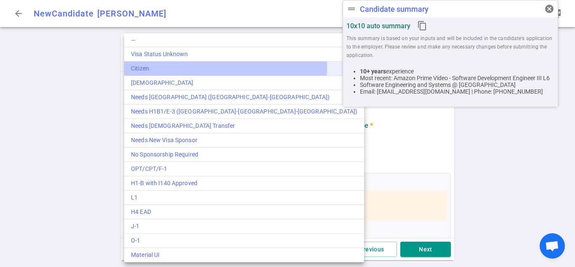
click at [225, 67] on div "Citizen" at bounding box center [244, 68] width 227 height 9
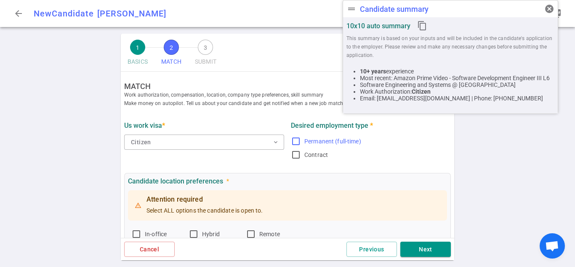
click at [293, 144] on input "Permanent (full-time)" at bounding box center [296, 141] width 10 height 10
checkbox input "true"
